Goal: Information Seeking & Learning: Understand process/instructions

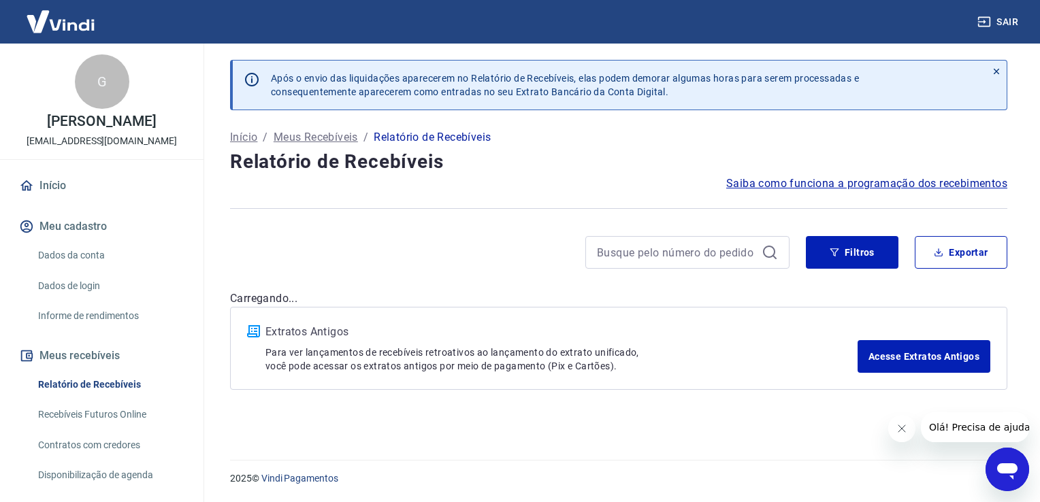
click at [76, 186] on link "Início" at bounding box center [101, 186] width 171 height 30
click at [781, 184] on span "Saiba como funciona a programação dos recebimentos" at bounding box center [866, 184] width 281 height 16
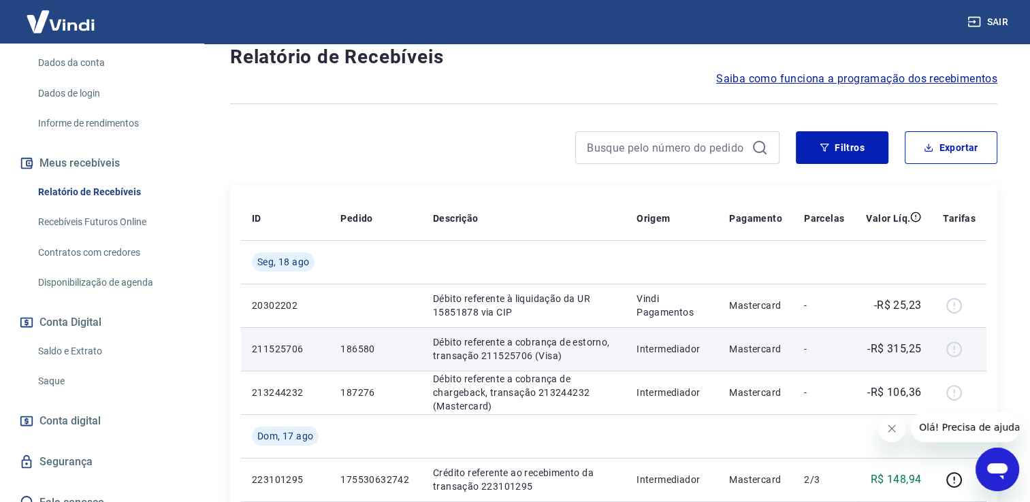
scroll to position [136, 0]
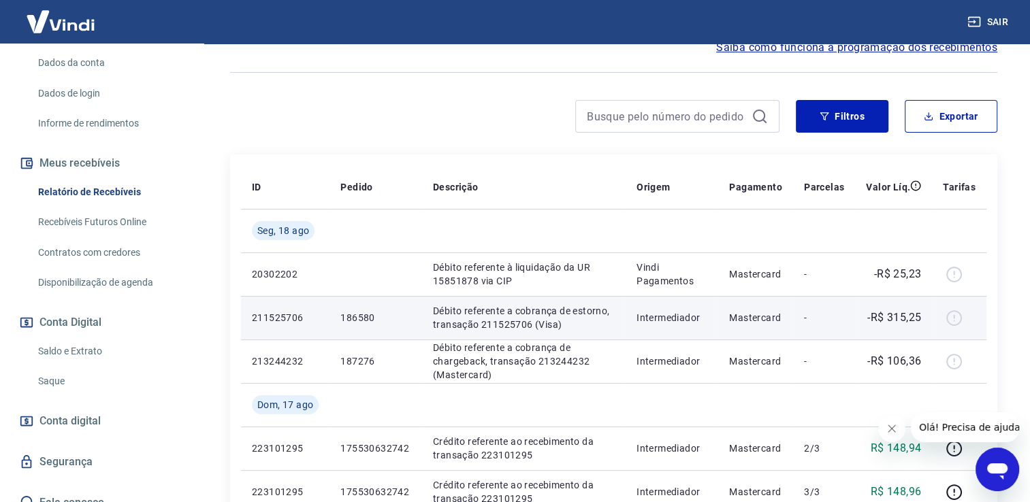
click at [380, 321] on p "186580" at bounding box center [375, 318] width 70 height 14
click at [717, 328] on td "Intermediador" at bounding box center [671, 318] width 93 height 44
click at [948, 317] on div at bounding box center [959, 318] width 33 height 22
click at [806, 308] on td "-" at bounding box center [824, 318] width 62 height 44
